Goal: Task Accomplishment & Management: Use online tool/utility

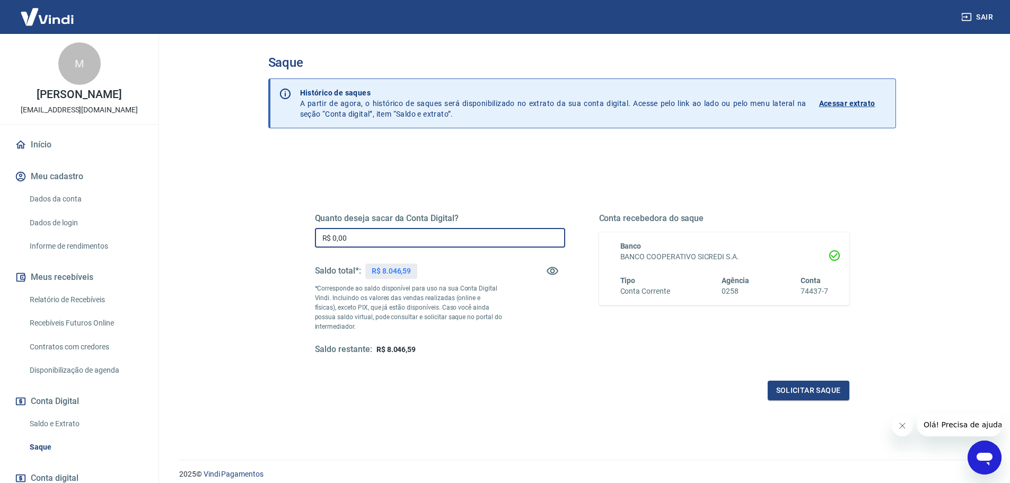
click at [458, 232] on input "R$ 0,00" at bounding box center [440, 238] width 250 height 20
type input "R$ 8.046,59"
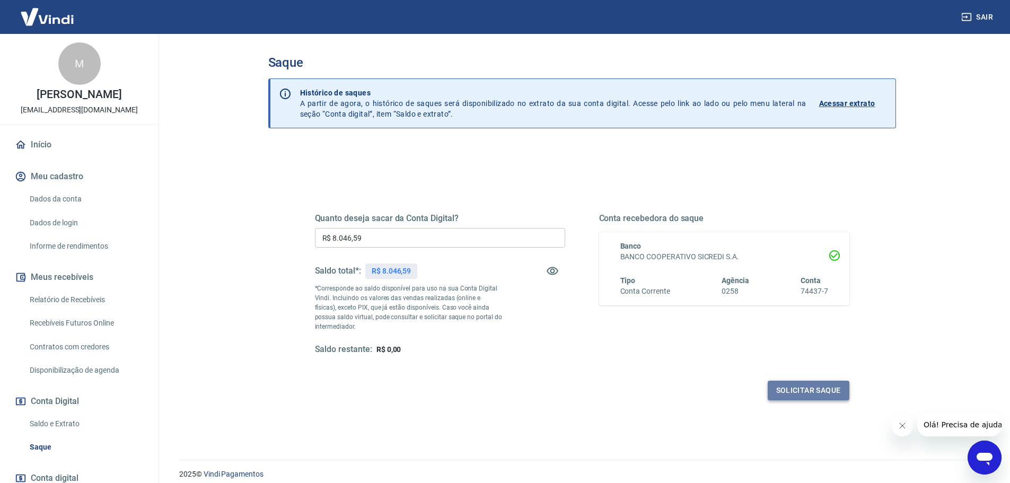
click at [813, 394] on button "Solicitar saque" at bounding box center [809, 391] width 82 height 20
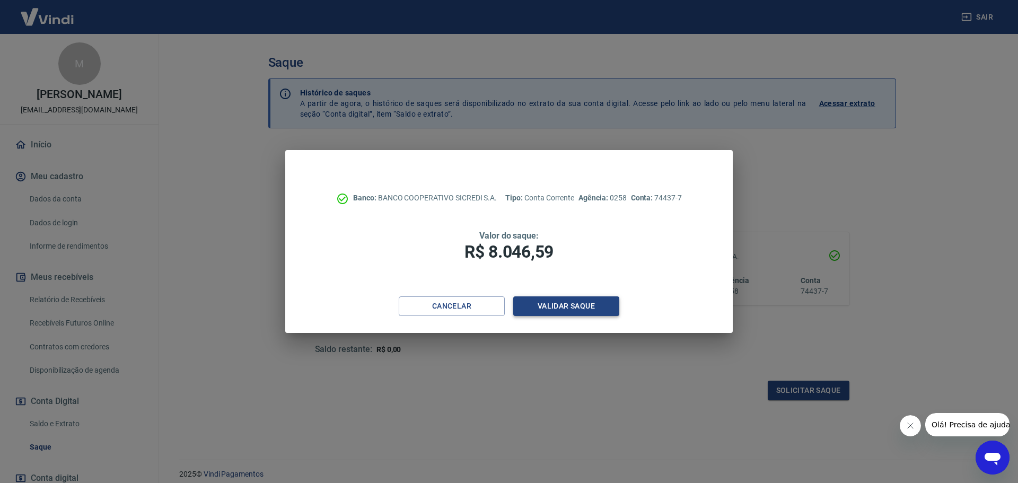
click at [602, 310] on button "Validar saque" at bounding box center [566, 306] width 106 height 20
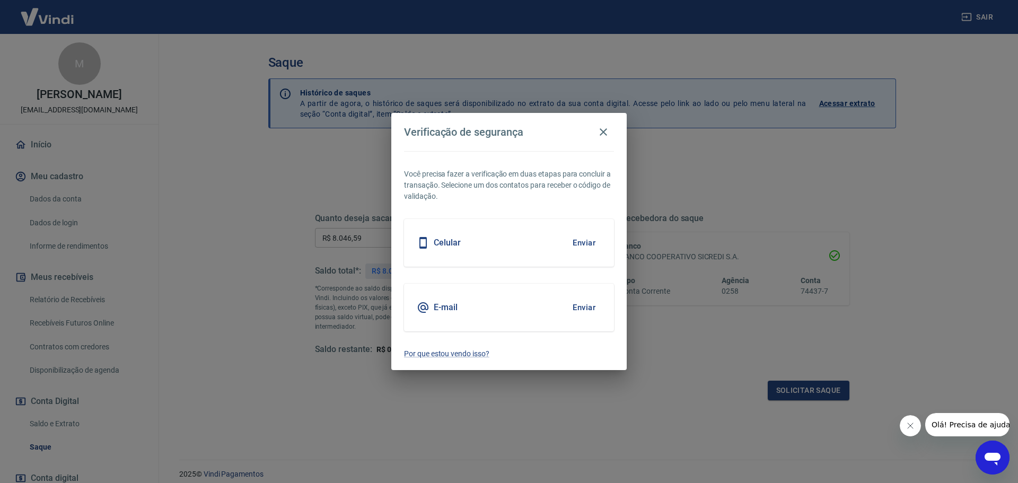
click at [588, 241] on button "Enviar" at bounding box center [584, 243] width 34 height 22
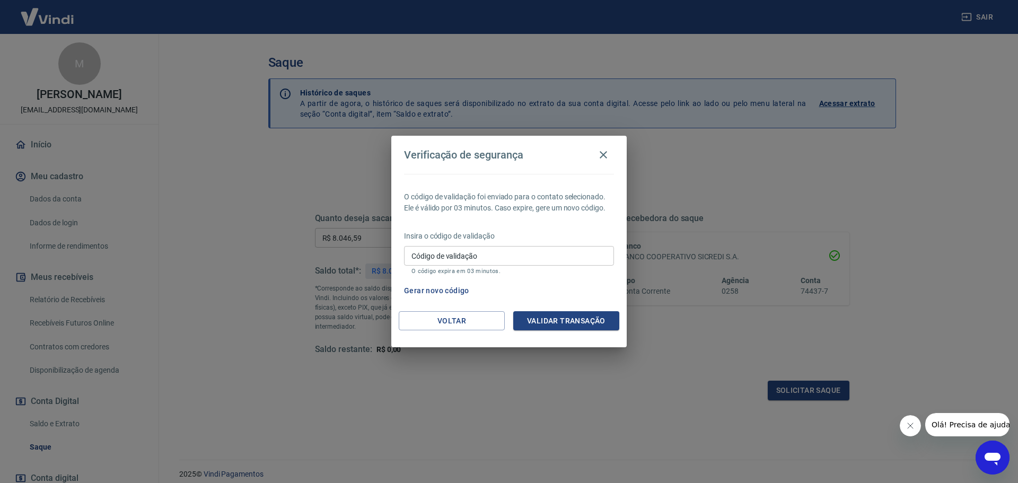
click at [484, 251] on input "Código de validação" at bounding box center [509, 256] width 210 height 20
click at [574, 309] on div "O código de validação foi enviado para o contato selecionado. Ele é válido por …" at bounding box center [508, 242] width 235 height 137
click at [573, 313] on button "Validar transação" at bounding box center [566, 321] width 106 height 20
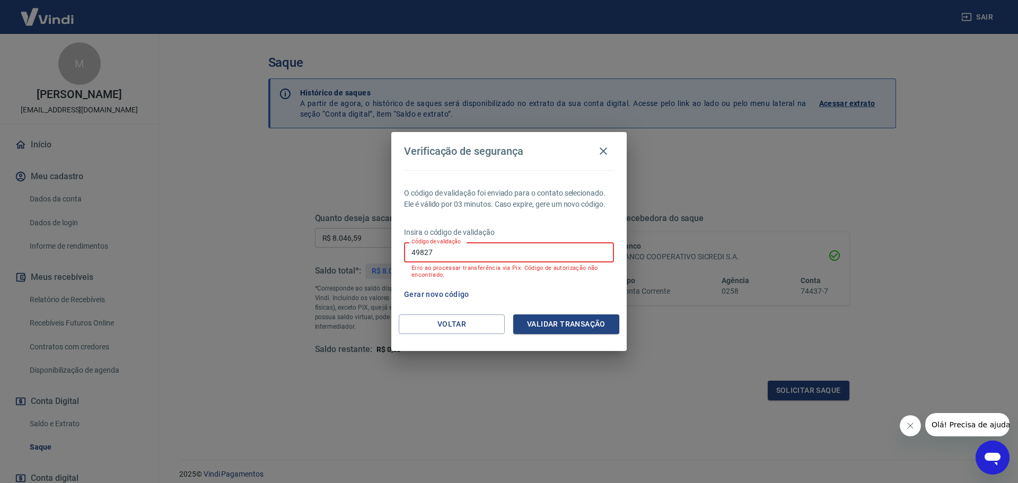
click at [415, 257] on input "49827" at bounding box center [509, 252] width 210 height 20
type input "499827"
click at [557, 322] on button "Validar transação" at bounding box center [566, 324] width 106 height 20
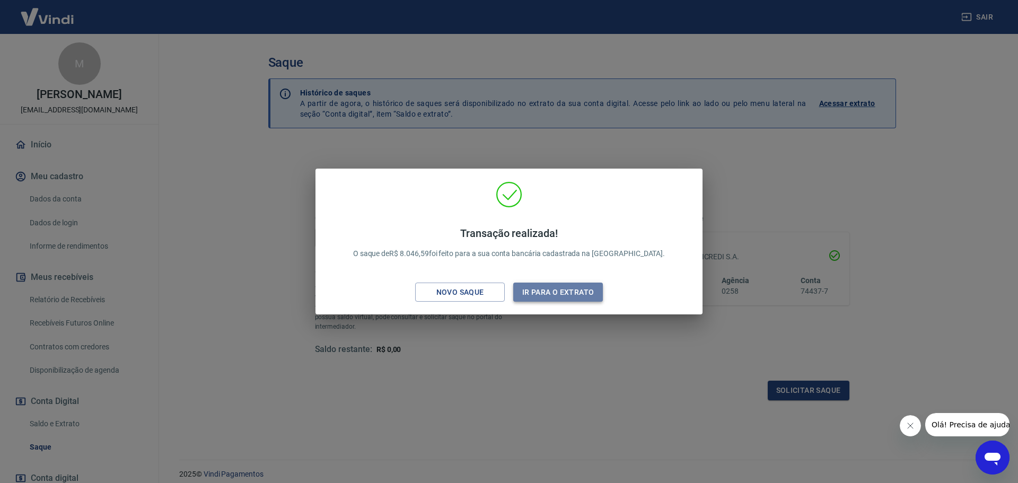
click at [543, 294] on button "Ir para o extrato" at bounding box center [558, 293] width 90 height 20
